Goal: Feedback & Contribution: Submit feedback/report problem

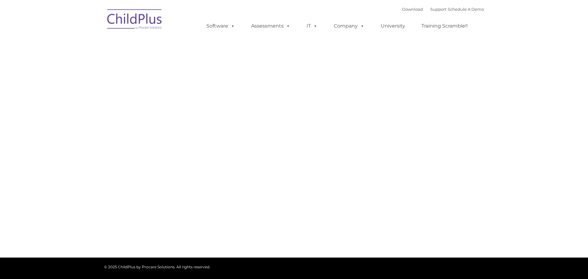
type input ""
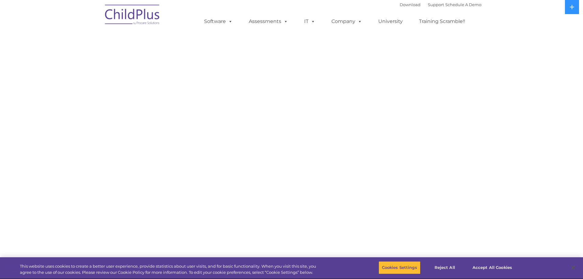
select select "MEDIUM"
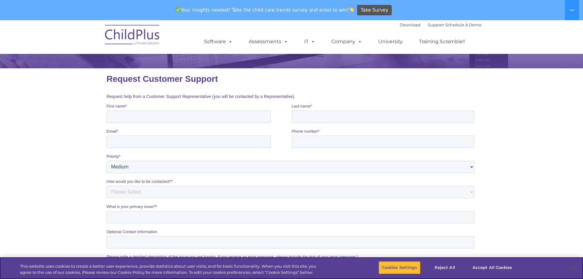
scroll to position [61, 0]
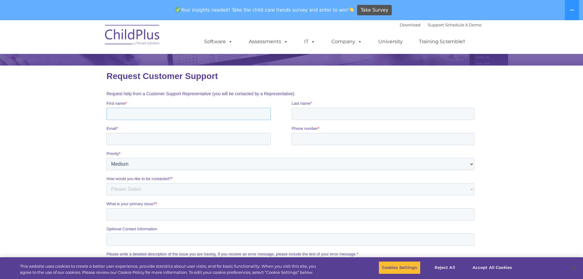
click at [136, 116] on input "First name *" at bounding box center [188, 114] width 164 height 12
type input "[PERSON_NAME]"
type input "Sergeant"
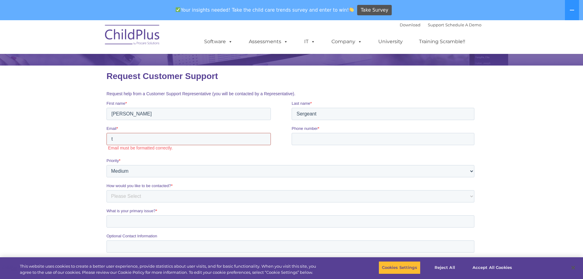
type input "[PERSON_NAME][EMAIL_ADDRESS][DOMAIN_NAME]"
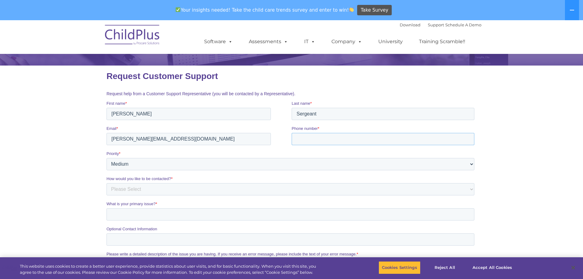
click at [296, 137] on input "Phone number *" at bounding box center [382, 139] width 183 height 12
type input "[PHONE_NUMBER]"
click at [211, 163] on select "Please Select Low Medium High" at bounding box center [290, 164] width 368 height 12
click at [106, 158] on select "Please Select Low Medium High" at bounding box center [290, 164] width 368 height 12
click at [177, 189] on select "Please Select Phone Email" at bounding box center [290, 189] width 368 height 12
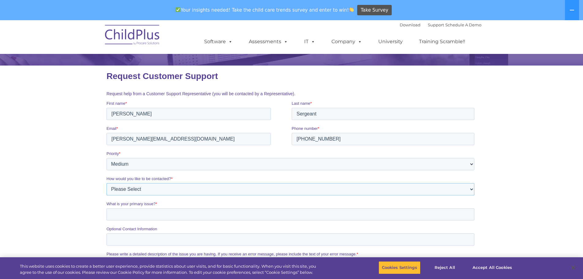
click at [177, 189] on select "Please Select Phone Email" at bounding box center [290, 189] width 368 height 12
select select "Email"
click at [106, 183] on select "Please Select Phone Email" at bounding box center [290, 189] width 368 height 12
click at [168, 213] on input "What is your primary issue? *" at bounding box center [290, 214] width 368 height 12
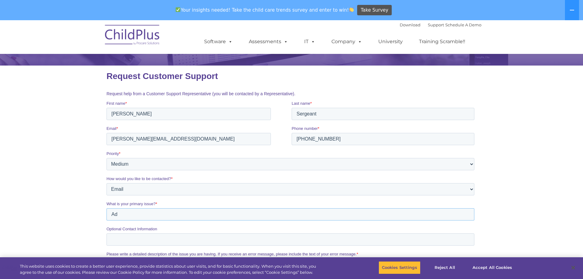
type input "A"
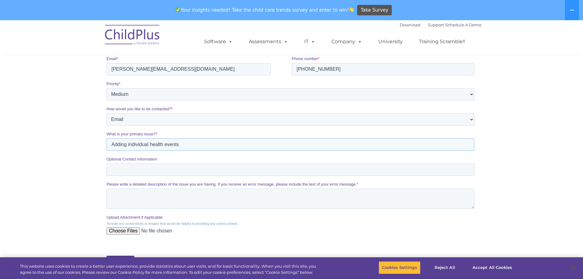
scroll to position [153, 0]
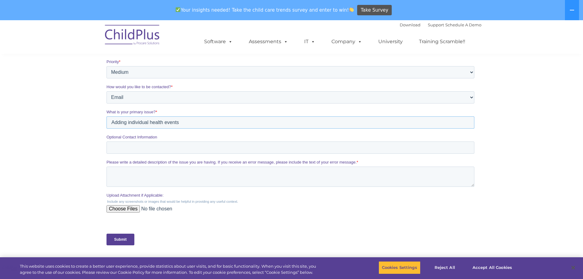
type input "Adding individual health events"
click at [144, 172] on textarea "Please write a detailed description of the issue you are having. If you receive…" at bounding box center [290, 177] width 368 height 20
click at [111, 173] on textarea "When adding an individual health event in the health tab" at bounding box center [290, 177] width 368 height 20
click at [348, 176] on textarea "I don't need to be contacted but want to report this: When adding an individual…" at bounding box center [290, 177] width 368 height 20
click at [352, 174] on textarea "I don't need to be contacted but want to report this: When adding an individual…" at bounding box center [290, 177] width 368 height 20
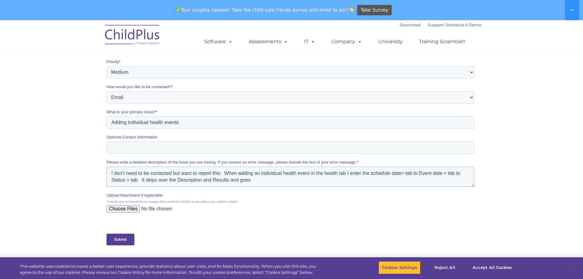
click at [309, 173] on textarea "I don't need to be contacted but want to report this: When adding an individual…" at bounding box center [290, 177] width 368 height 20
click at [425, 173] on textarea "I don't need to be contacted but want to report this: When adding an individual…" at bounding box center [290, 177] width 368 height 20
click at [353, 181] on textarea "I don't need to be contacted but want to report this: When adding an individual…" at bounding box center [290, 177] width 368 height 20
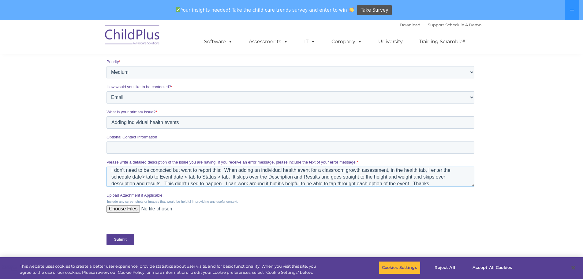
type textarea "I don't need to be contacted but want to report this: When adding an individual…"
click at [116, 208] on input "Upload Attachment if Applicable:" at bounding box center [290, 211] width 368 height 12
type input "C:\fakepath\Growth Assessment skips .png"
click at [121, 239] on input "Submit" at bounding box center [120, 240] width 28 height 12
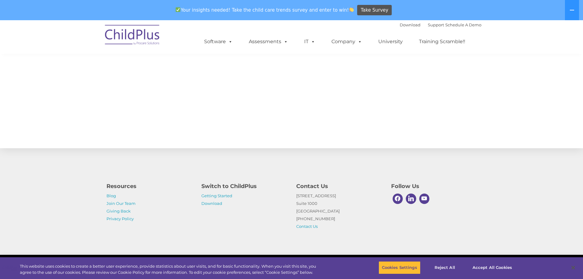
scroll to position [129, 0]
